Goal: Task Accomplishment & Management: Complete application form

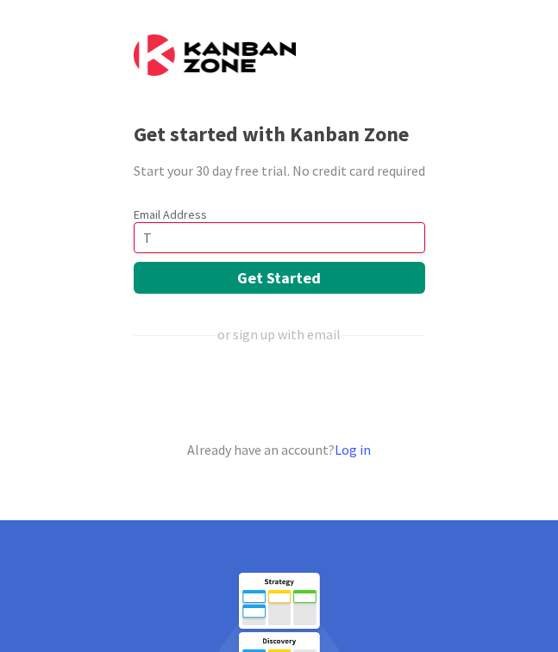
type input "tsiryandrianarisafidy@gmail.com"
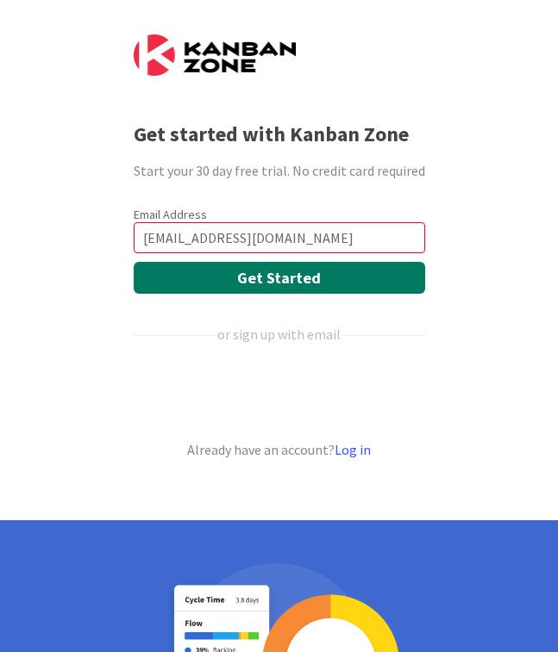
click at [346, 275] on button "Get Started" at bounding box center [279, 278] width 291 height 32
